Goal: Navigation & Orientation: Find specific page/section

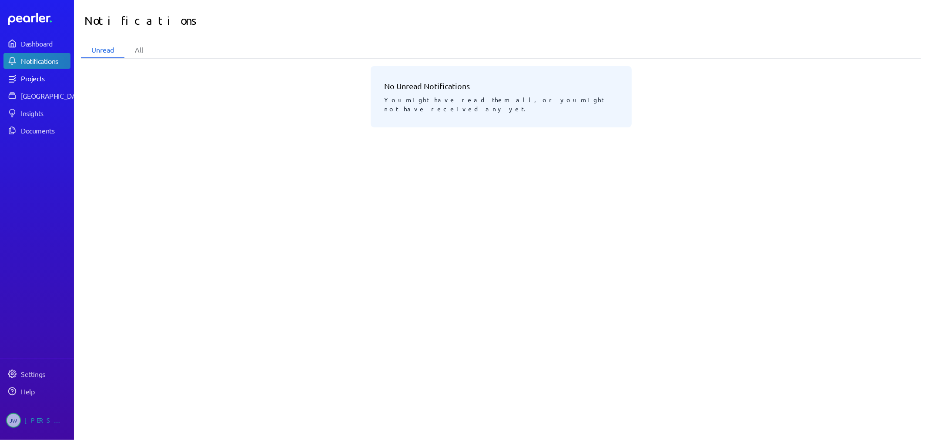
click at [31, 77] on div "Projects" at bounding box center [45, 78] width 49 height 9
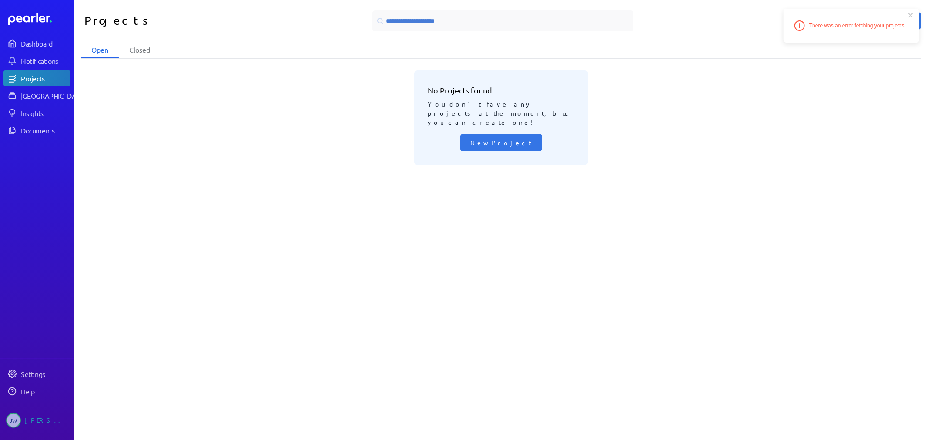
click at [32, 32] on div "Dashboard Notifications Projects Answer Library Insights Documents" at bounding box center [37, 76] width 74 height 127
click at [33, 37] on link "Dashboard" at bounding box center [36, 44] width 67 height 16
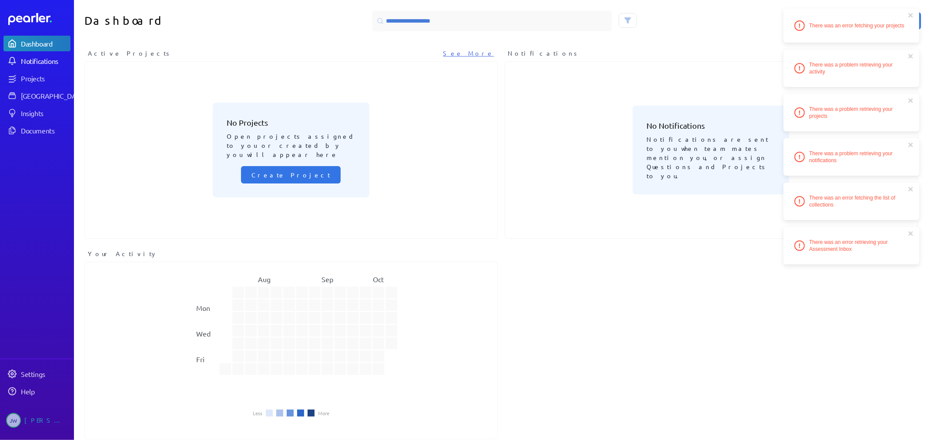
click at [46, 57] on div "Notifications" at bounding box center [45, 61] width 49 height 9
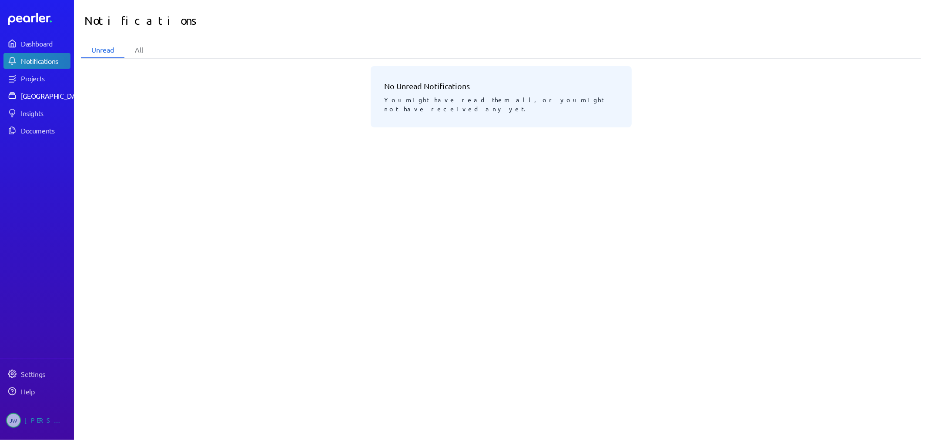
click at [32, 95] on div "[GEOGRAPHIC_DATA]" at bounding box center [53, 95] width 65 height 9
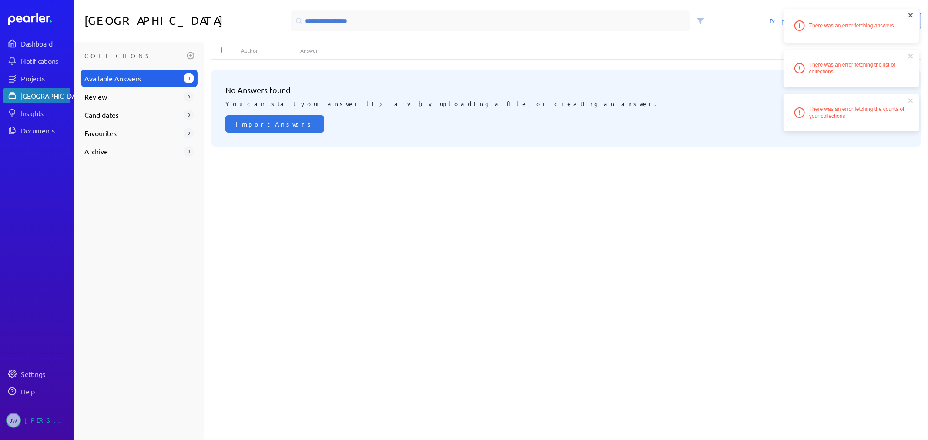
click at [911, 15] on icon "close" at bounding box center [911, 15] width 4 height 4
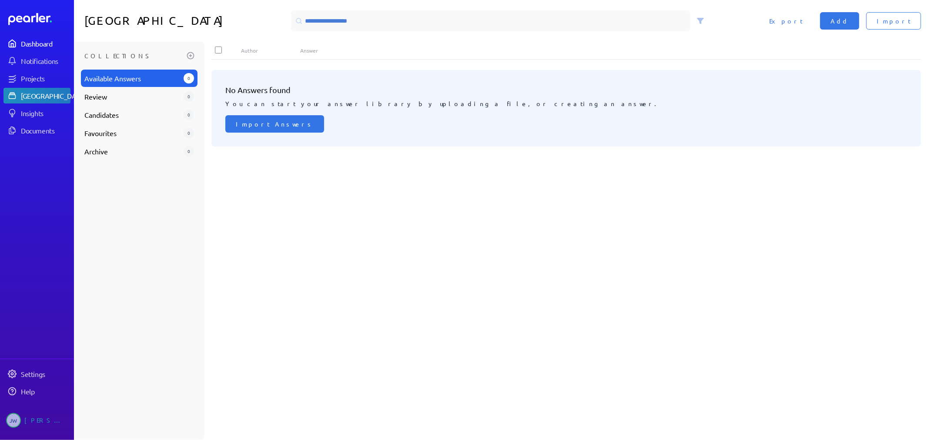
click at [29, 42] on div "Dashboard" at bounding box center [45, 43] width 49 height 9
